Goal: Task Accomplishment & Management: Manage account settings

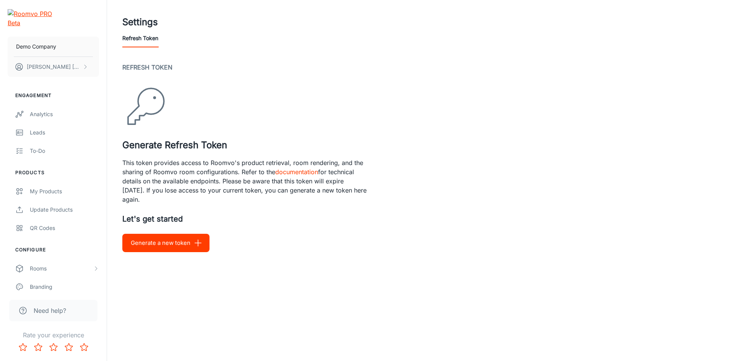
click at [157, 241] on button "Generate a new token" at bounding box center [165, 243] width 87 height 18
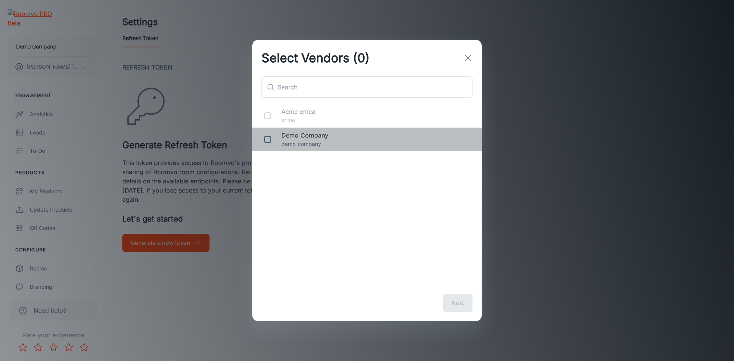
click at [307, 142] on p "demo_company" at bounding box center [375, 144] width 188 height 8
checkbox input "true"
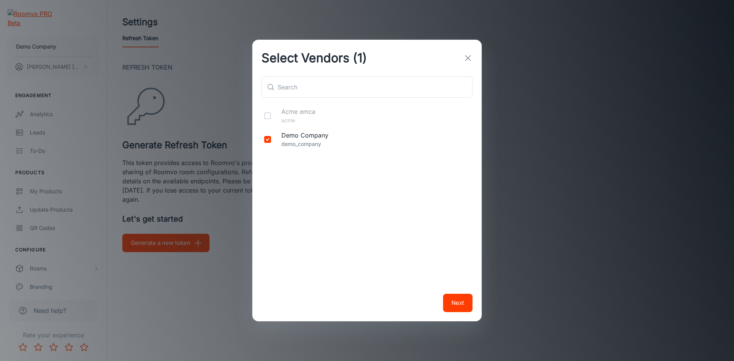
click at [449, 299] on button "Next" at bounding box center [457, 303] width 29 height 18
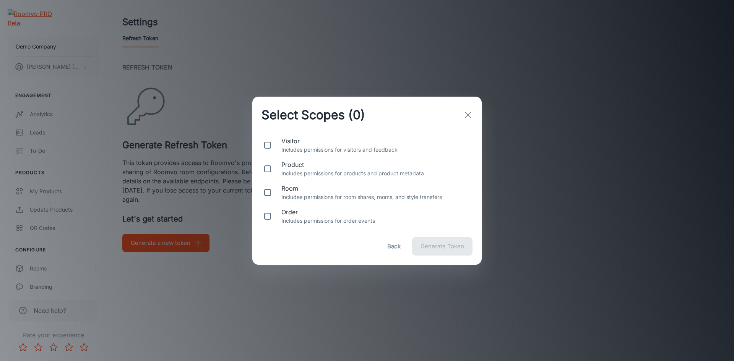
click at [327, 185] on span "room" at bounding box center [375, 188] width 188 height 9
checkbox input "true"
click at [439, 247] on span "Generate Token" at bounding box center [442, 246] width 44 height 10
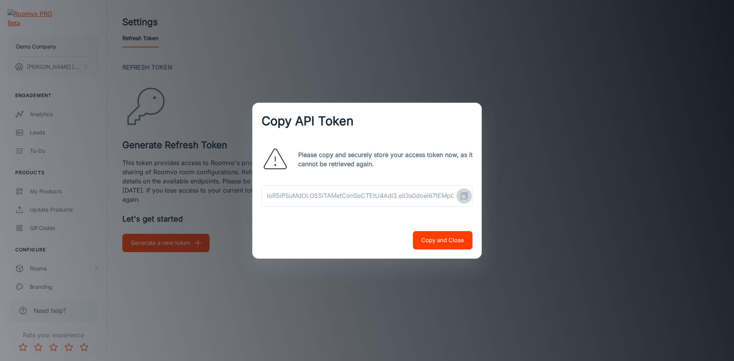
click at [465, 195] on icon "Copy API Token" at bounding box center [463, 195] width 9 height 9
click at [465, 197] on icon "Copy API Token" at bounding box center [463, 195] width 9 height 9
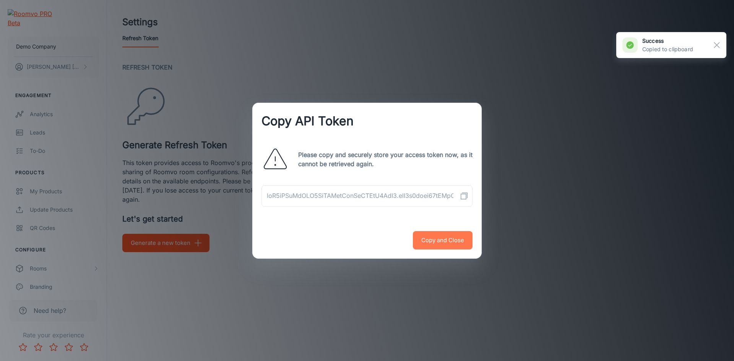
click at [453, 240] on button "Copy and Close" at bounding box center [443, 240] width 60 height 18
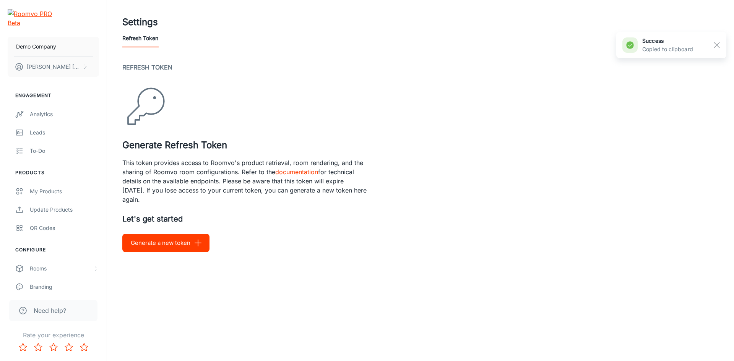
click at [162, 248] on button "Generate a new token" at bounding box center [165, 243] width 87 height 18
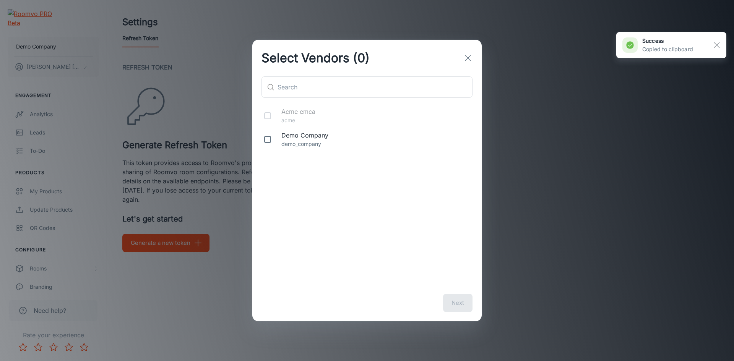
click at [320, 144] on p "demo_company" at bounding box center [375, 144] width 188 height 8
checkbox input "true"
click at [454, 305] on button "Next" at bounding box center [457, 303] width 29 height 18
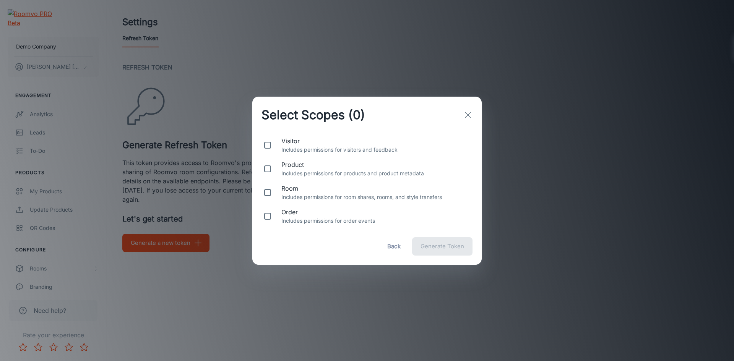
click at [319, 143] on span "visitor" at bounding box center [375, 140] width 188 height 9
checkbox input "true"
click at [321, 174] on p "Includes permissions for products and product metadata" at bounding box center [375, 173] width 188 height 8
checkbox input "true"
click at [320, 195] on p "Includes permissions for room shares, rooms, and style transfers" at bounding box center [375, 197] width 188 height 8
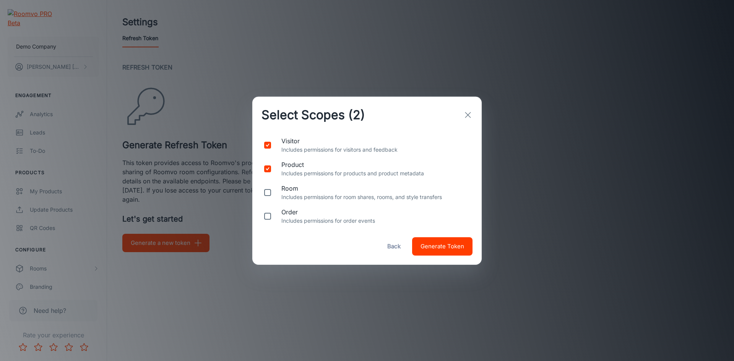
checkbox input "true"
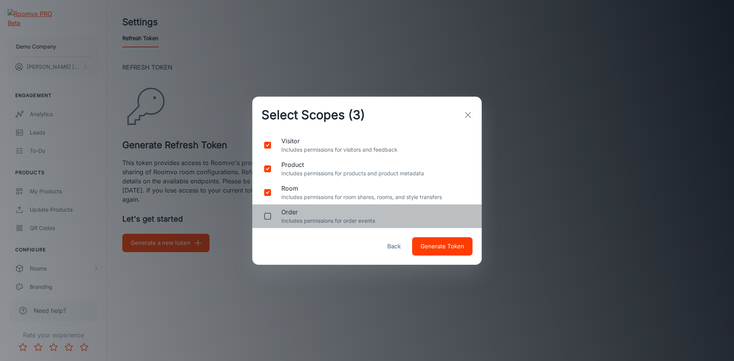
click at [320, 222] on p "Includes permissions for order events" at bounding box center [375, 221] width 188 height 8
checkbox input "true"
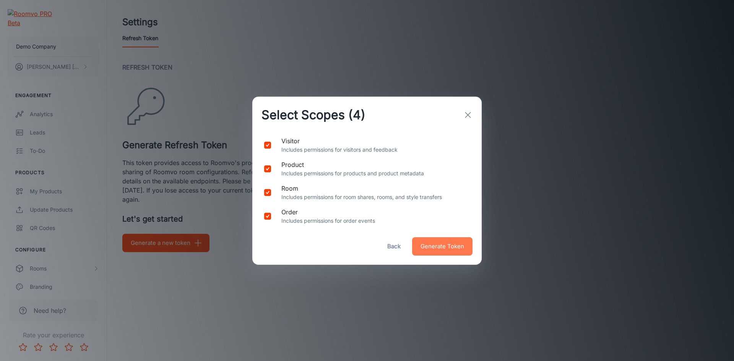
click at [442, 248] on span "Generate Token" at bounding box center [442, 246] width 44 height 10
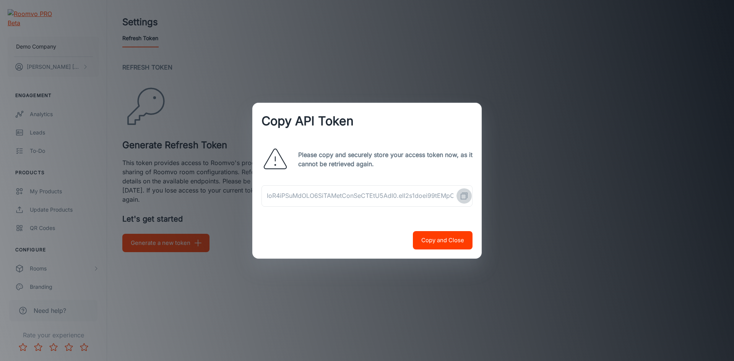
click at [464, 198] on icon "Copy API Token" at bounding box center [463, 195] width 9 height 9
click at [466, 195] on rect "Copy API Token" at bounding box center [463, 196] width 5 height 5
click at [445, 232] on button "Copy and Close" at bounding box center [443, 240] width 60 height 18
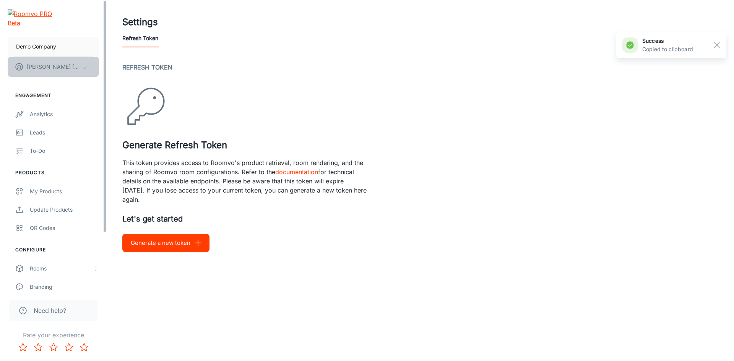
click at [43, 63] on p "John Smith" at bounding box center [54, 67] width 54 height 8
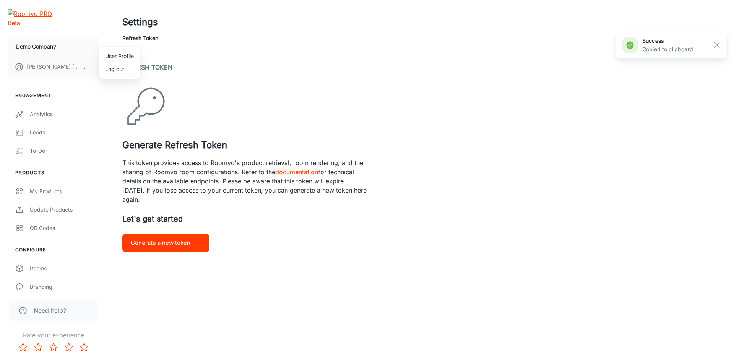
click at [120, 56] on li "User Profile" at bounding box center [119, 56] width 41 height 13
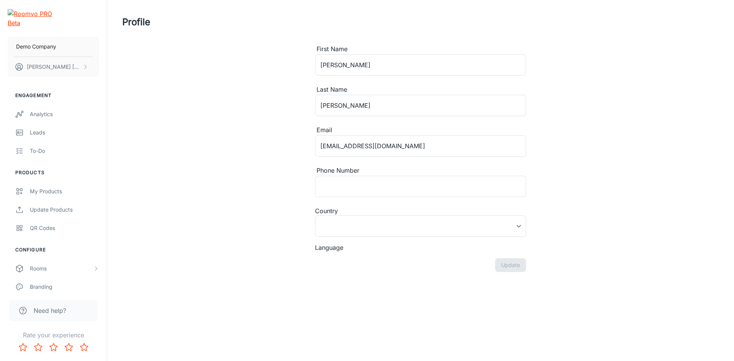
type input "United States"
click at [37, 42] on p "Demo Company" at bounding box center [36, 46] width 40 height 8
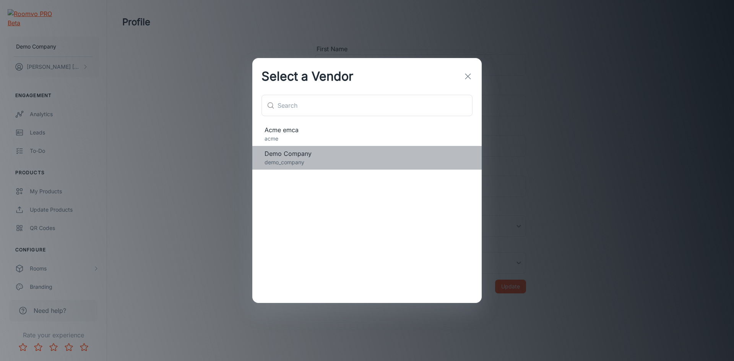
click at [312, 159] on p "demo_company" at bounding box center [366, 162] width 205 height 8
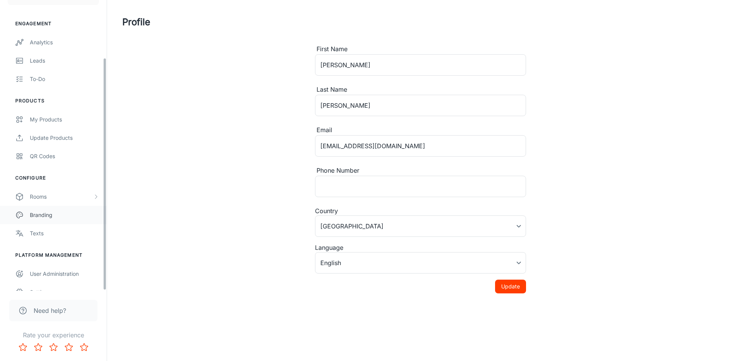
scroll to position [72, 0]
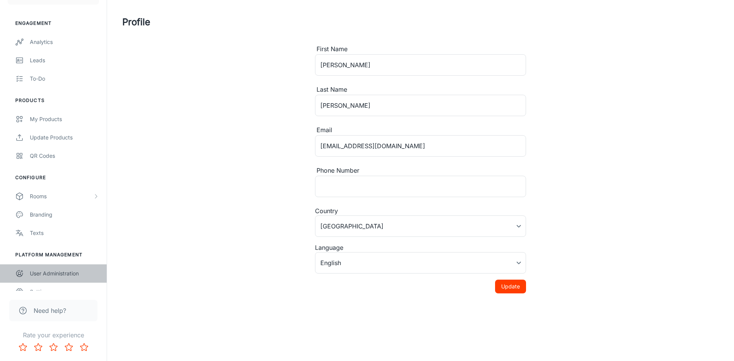
click at [66, 269] on div "User Administration" at bounding box center [64, 273] width 69 height 8
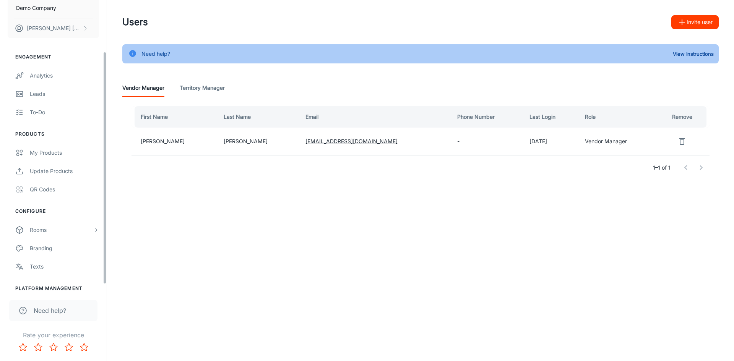
scroll to position [72, 0]
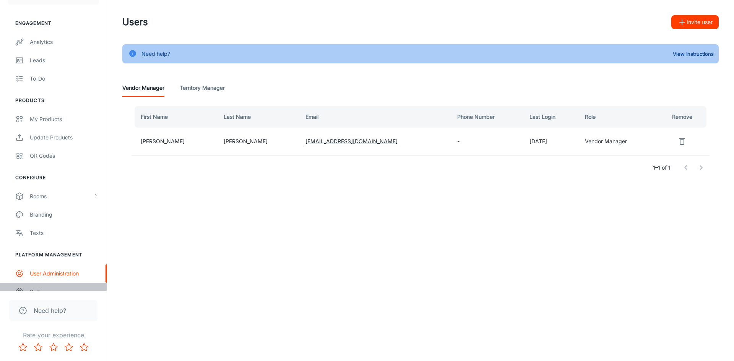
click at [55, 288] on div "Settings" at bounding box center [64, 292] width 69 height 8
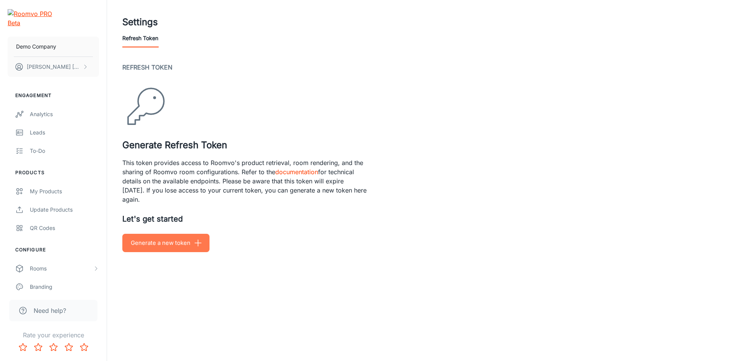
click at [166, 242] on button "Generate a new token" at bounding box center [165, 243] width 87 height 18
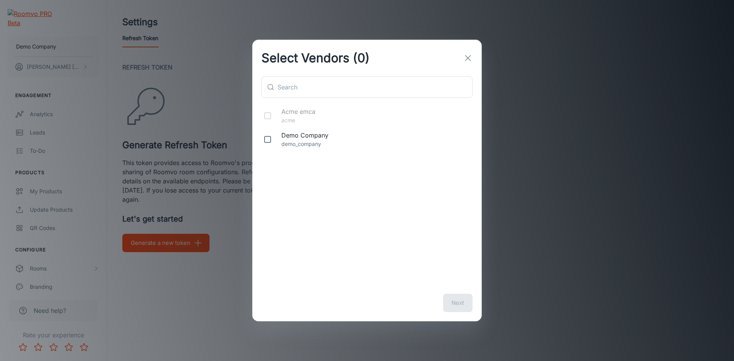
click at [269, 141] on input "checkbox" at bounding box center [267, 139] width 15 height 15
checkbox input "true"
click at [456, 299] on button "Next" at bounding box center [457, 303] width 29 height 18
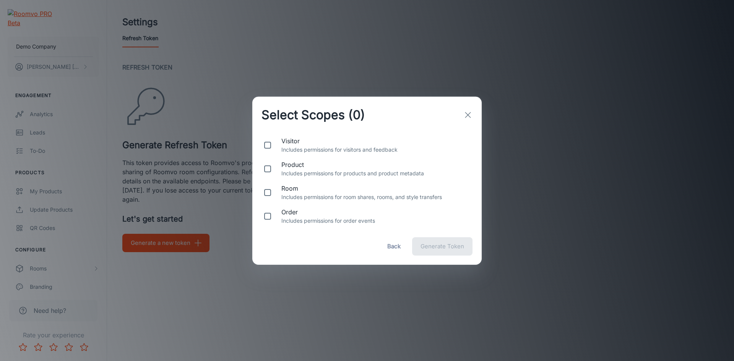
click at [467, 116] on icon "button" at bounding box center [467, 114] width 9 height 9
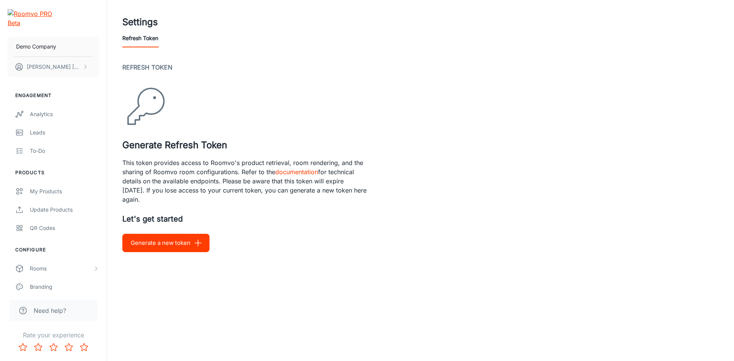
click at [389, 113] on div "Refresh Token Generate Refresh Token This token provides access to Roomvo's pro…" at bounding box center [420, 158] width 596 height 190
click at [176, 242] on button "Generate a new token" at bounding box center [165, 243] width 87 height 18
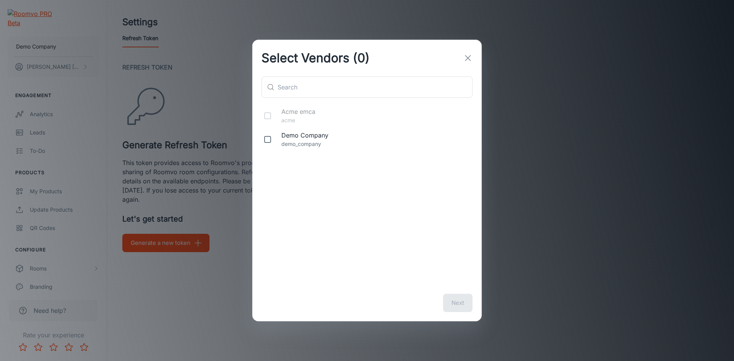
click at [269, 147] on div "Demo Company demo_company" at bounding box center [366, 140] width 229 height 24
checkbox input "true"
click at [456, 300] on button "Next" at bounding box center [457, 303] width 29 height 18
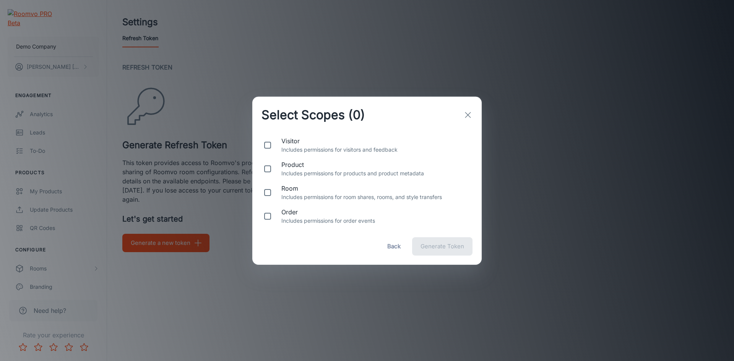
click at [314, 192] on span "room" at bounding box center [375, 188] width 188 height 9
checkbox input "true"
click at [330, 165] on span "product" at bounding box center [375, 164] width 188 height 9
checkbox input "true"
click at [327, 149] on p "Includes permissions for visitors and feedback" at bounding box center [375, 150] width 188 height 8
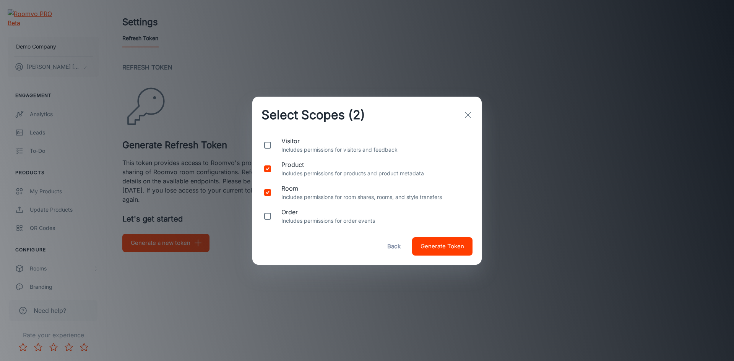
checkbox input "true"
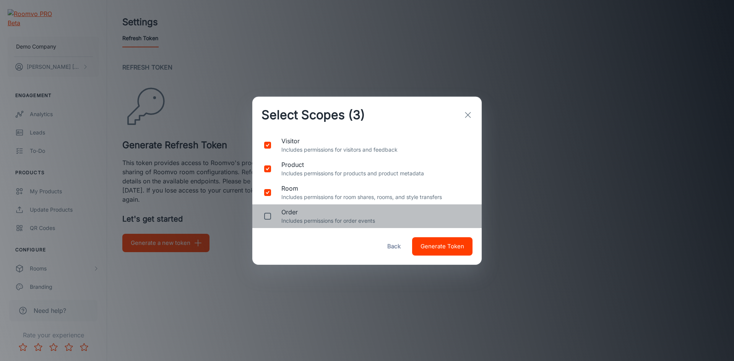
click at [334, 215] on span "order" at bounding box center [375, 211] width 188 height 9
checkbox input "true"
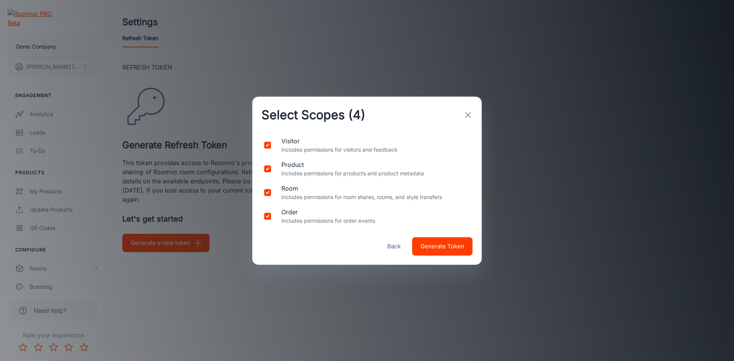
click at [451, 250] on span "Generate Token" at bounding box center [442, 246] width 44 height 10
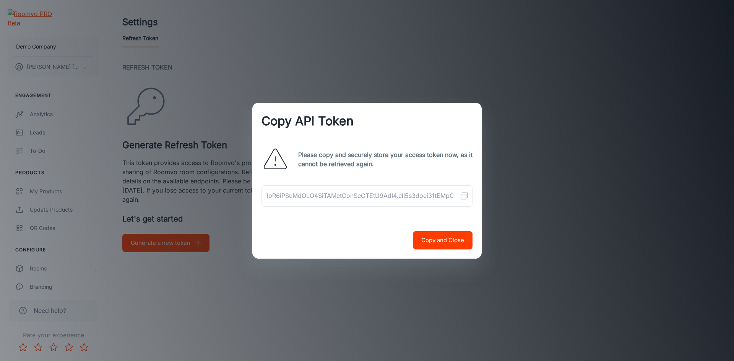
click at [465, 201] on button "Copy API Token" at bounding box center [463, 195] width 15 height 15
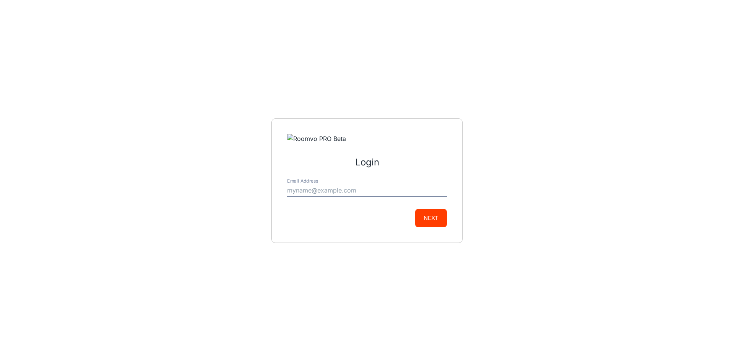
click at [376, 186] on input "Email Address" at bounding box center [367, 191] width 160 height 12
type input "[EMAIL_ADDRESS][DOMAIN_NAME]"
click at [424, 215] on button "Next" at bounding box center [431, 218] width 32 height 18
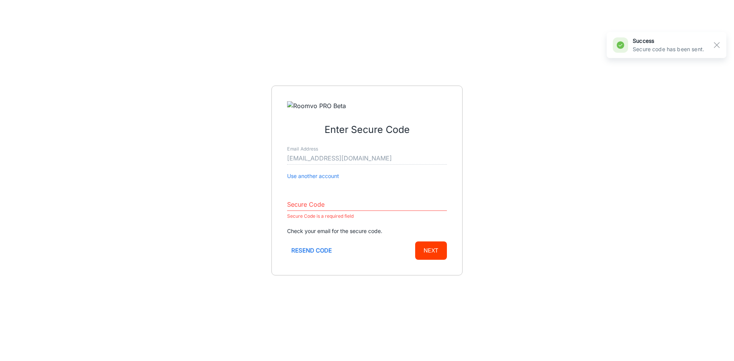
click at [331, 204] on input "Secure Code" at bounding box center [367, 205] width 160 height 12
click at [364, 208] on input "Secure Code" at bounding box center [367, 205] width 160 height 12
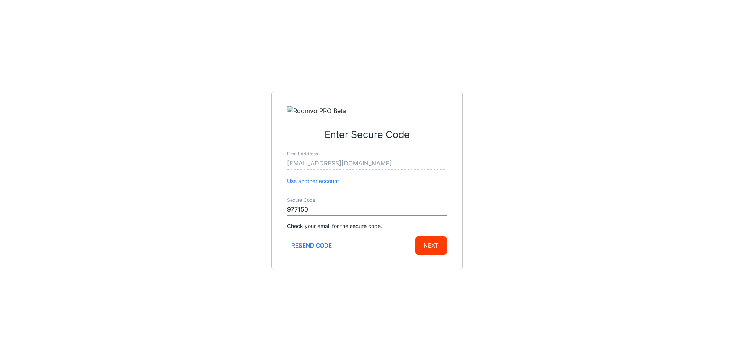
click at [430, 251] on button "Next" at bounding box center [431, 245] width 32 height 18
click at [478, 180] on div "Enter Secure Code Email Address [EMAIL_ADDRESS][DOMAIN_NAME] Use another accoun…" at bounding box center [367, 180] width 734 height 361
click at [297, 241] on button "Resend code" at bounding box center [311, 245] width 49 height 18
drag, startPoint x: 333, startPoint y: 215, endPoint x: 220, endPoint y: 204, distance: 113.6
click at [220, 204] on div "Enter Secure Code Email Address [EMAIL_ADDRESS][DOMAIN_NAME] Use another accoun…" at bounding box center [367, 180] width 734 height 361
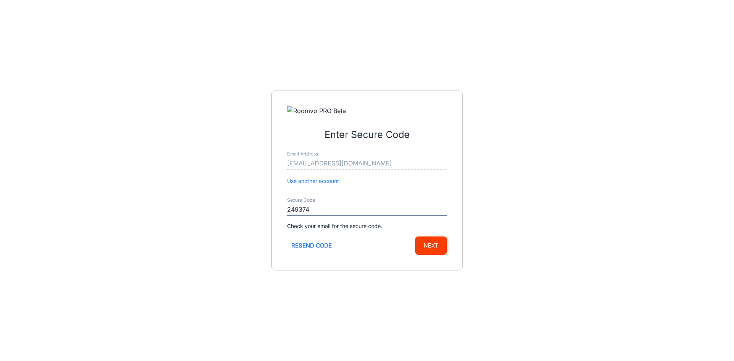
type input "249374"
click at [415, 236] on button "Next" at bounding box center [431, 245] width 32 height 18
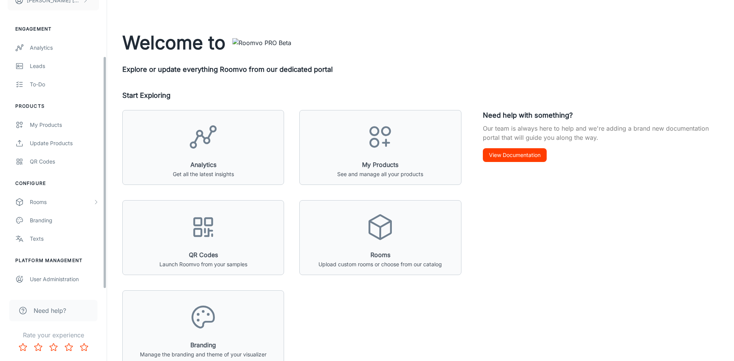
scroll to position [72, 0]
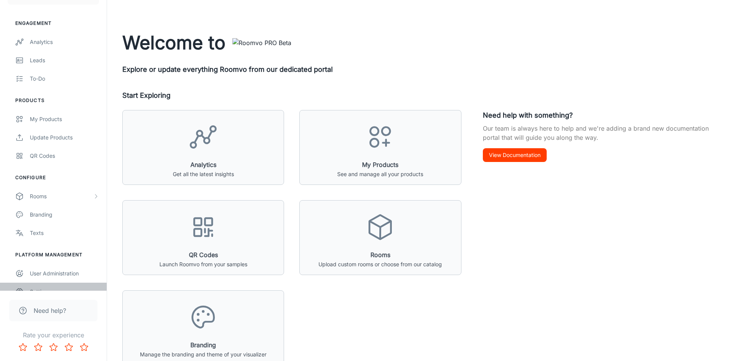
click at [57, 288] on div "Settings" at bounding box center [64, 292] width 69 height 8
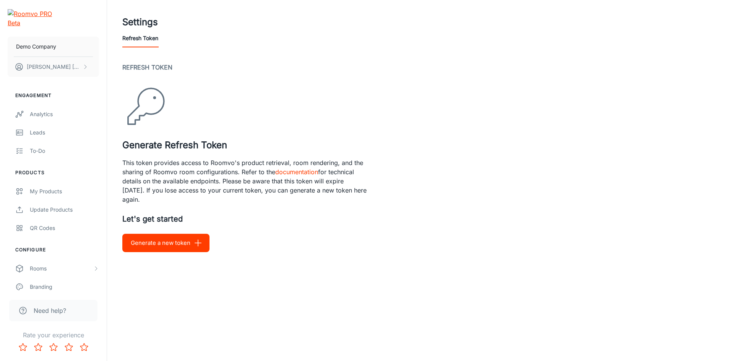
click at [164, 241] on button "Generate a new token" at bounding box center [165, 243] width 87 height 18
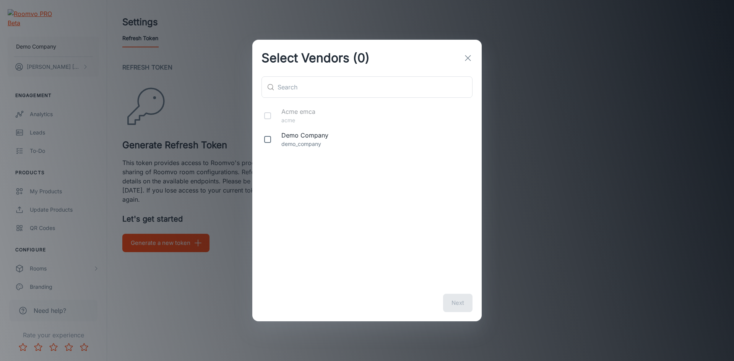
click at [266, 139] on input "checkbox" at bounding box center [267, 139] width 15 height 15
checkbox input "true"
click at [457, 307] on button "Next" at bounding box center [457, 303] width 29 height 18
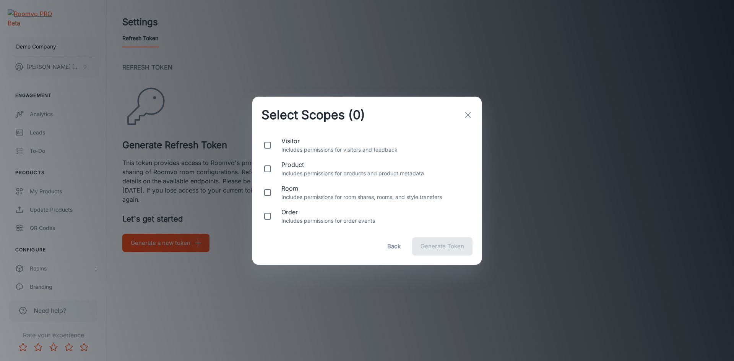
click at [264, 193] on input "checkbox" at bounding box center [267, 192] width 15 height 15
checkbox input "true"
click at [270, 164] on input "checkbox" at bounding box center [267, 168] width 15 height 15
checkbox input "true"
click at [262, 143] on input "checkbox" at bounding box center [267, 145] width 15 height 15
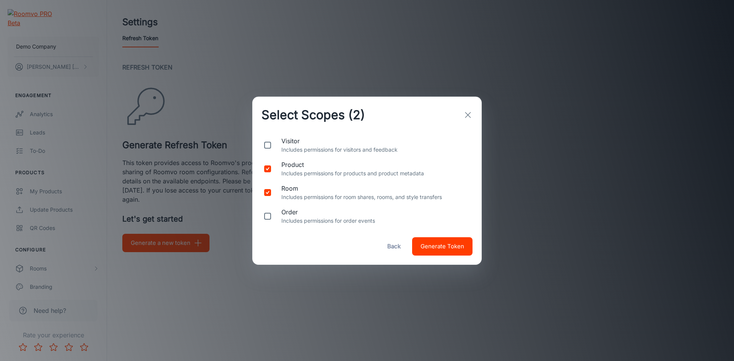
checkbox input "true"
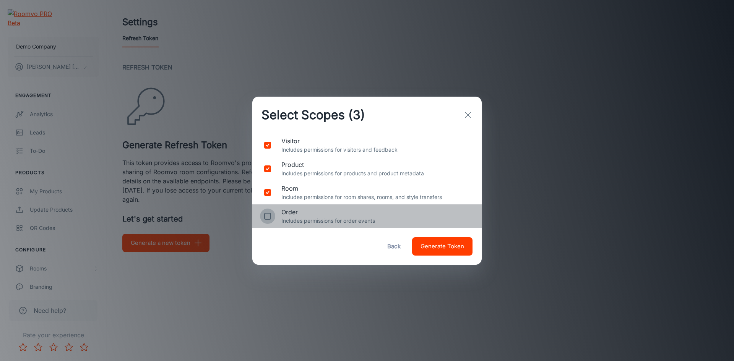
click at [269, 214] on input "checkbox" at bounding box center [267, 216] width 15 height 15
checkbox input "true"
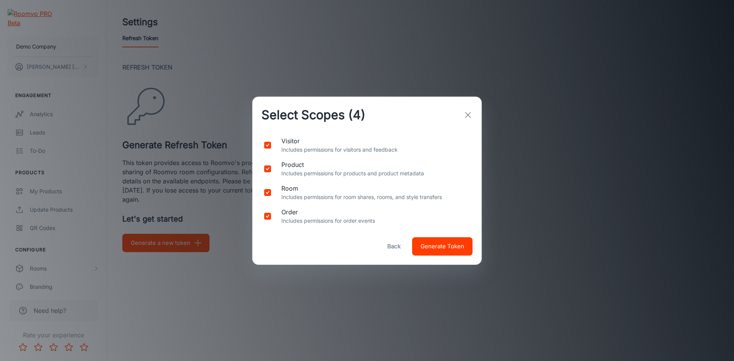
click at [441, 251] on span "Generate Token" at bounding box center [442, 246] width 44 height 10
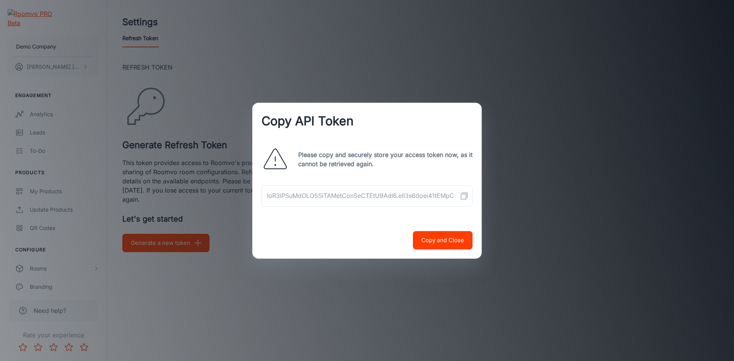
click at [466, 199] on icon "Copy API Token" at bounding box center [463, 195] width 9 height 9
